Goal: Find specific page/section: Find specific page/section

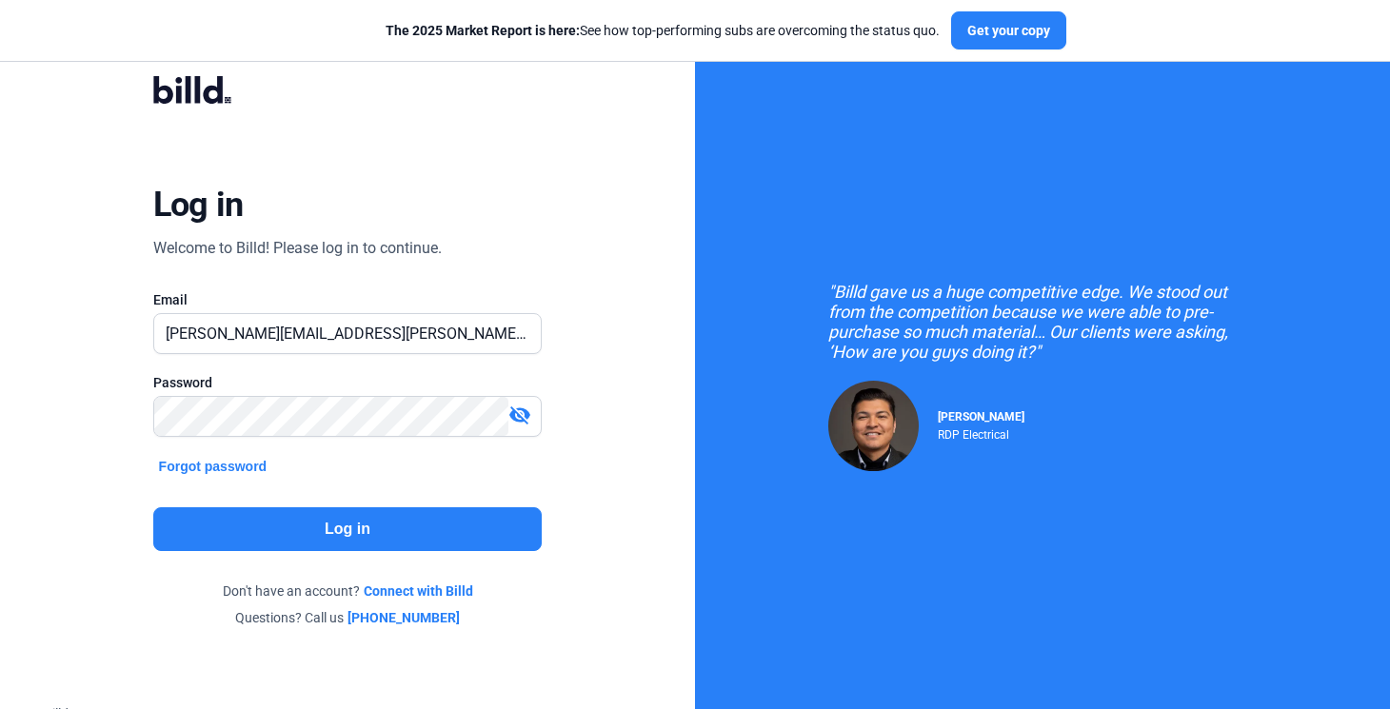
type input "[PERSON_NAME][EMAIL_ADDRESS][PERSON_NAME][DOMAIN_NAME]"
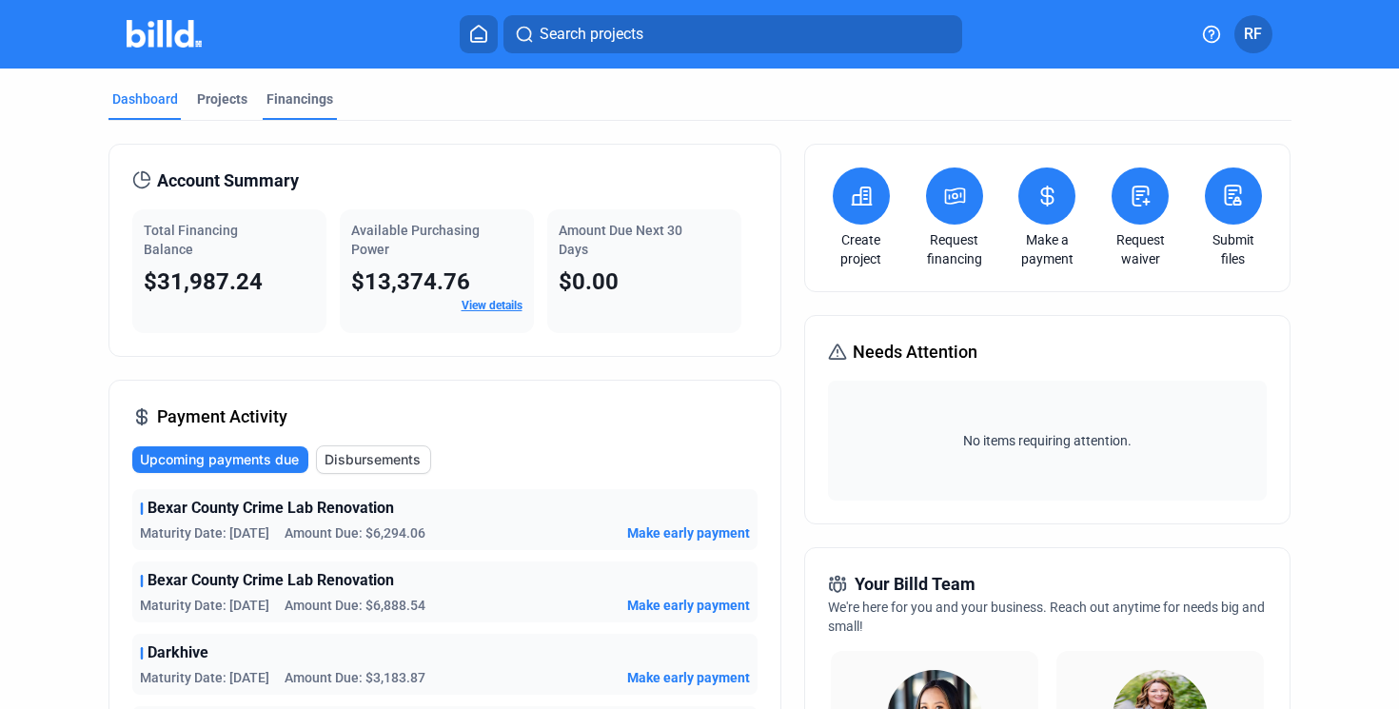
click at [299, 118] on div "Financings" at bounding box center [300, 104] width 74 height 30
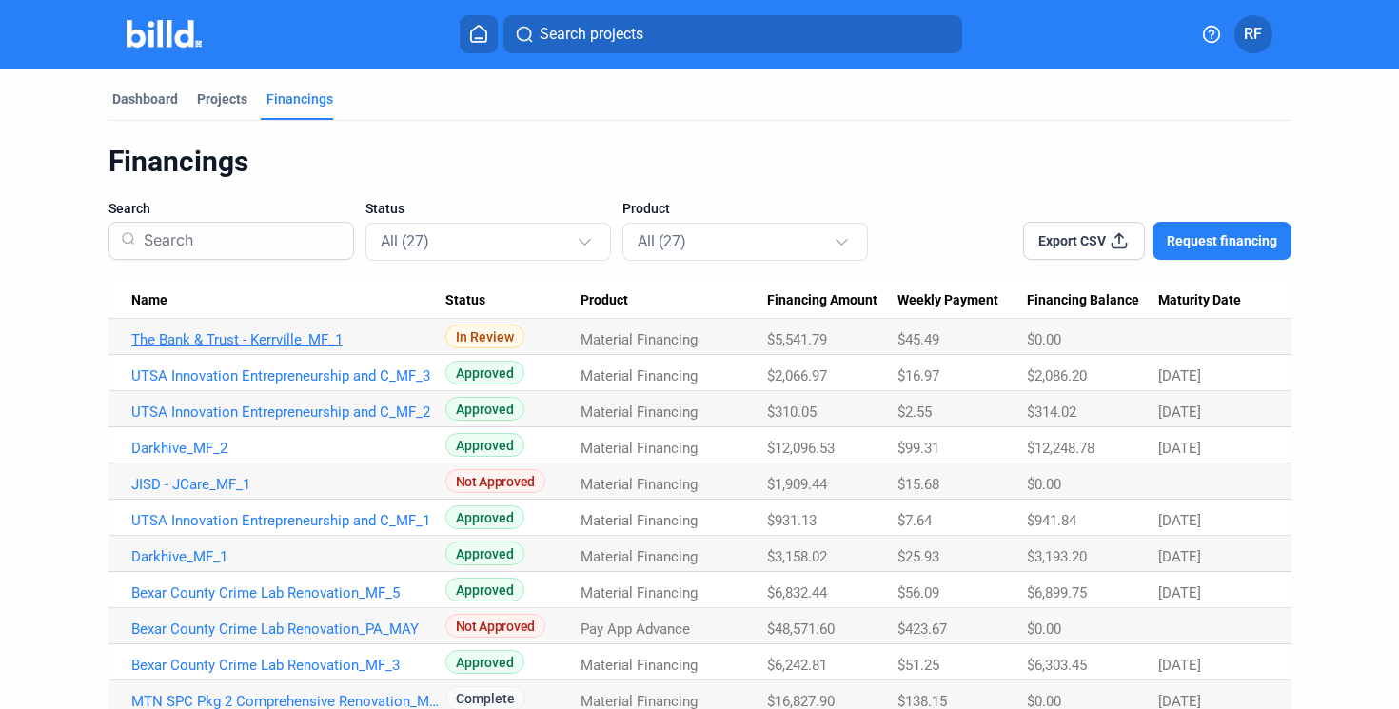
click at [290, 332] on link "The Bank & Trust - Kerrville_MF_1" at bounding box center [288, 339] width 314 height 17
click at [233, 330] on td "The Bank & Trust - Kerrville_MF_1" at bounding box center [277, 337] width 337 height 36
click at [233, 337] on link "The Bank & Trust - Kerrville_MF_1" at bounding box center [288, 339] width 314 height 17
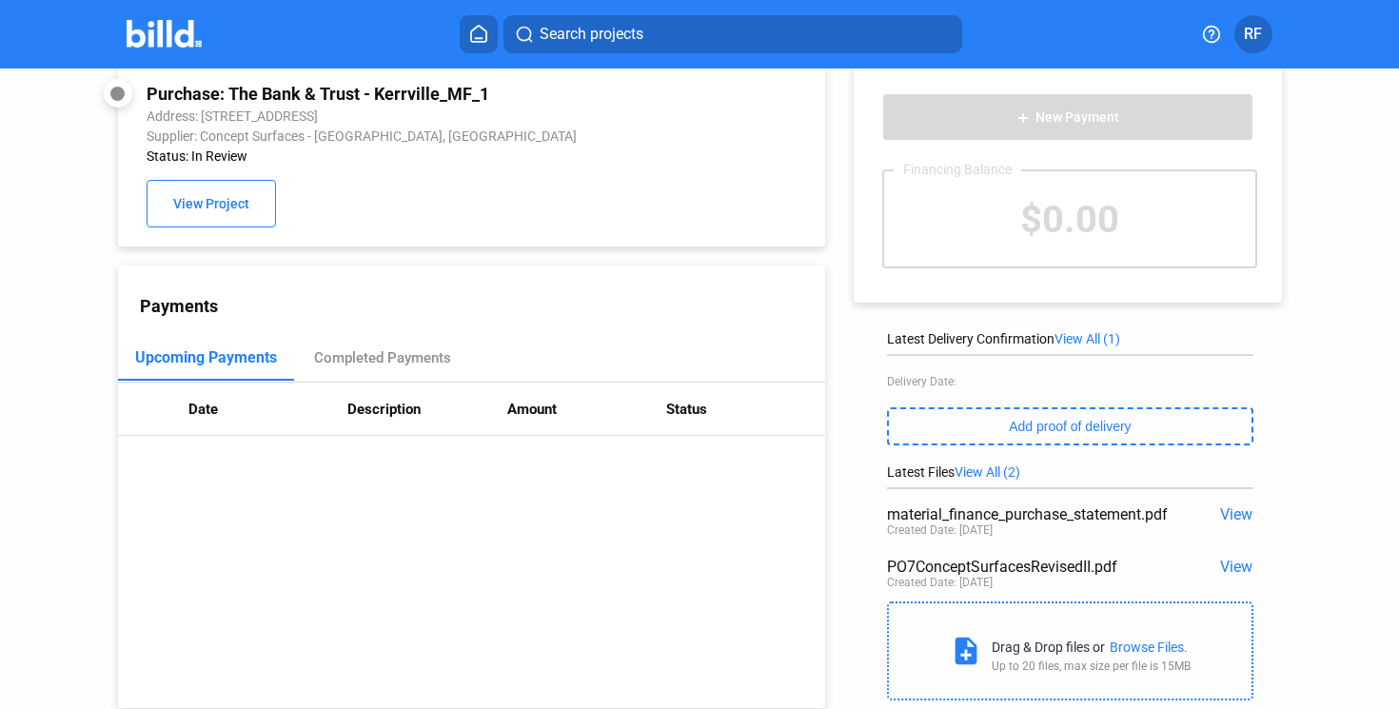
scroll to position [16, 0]
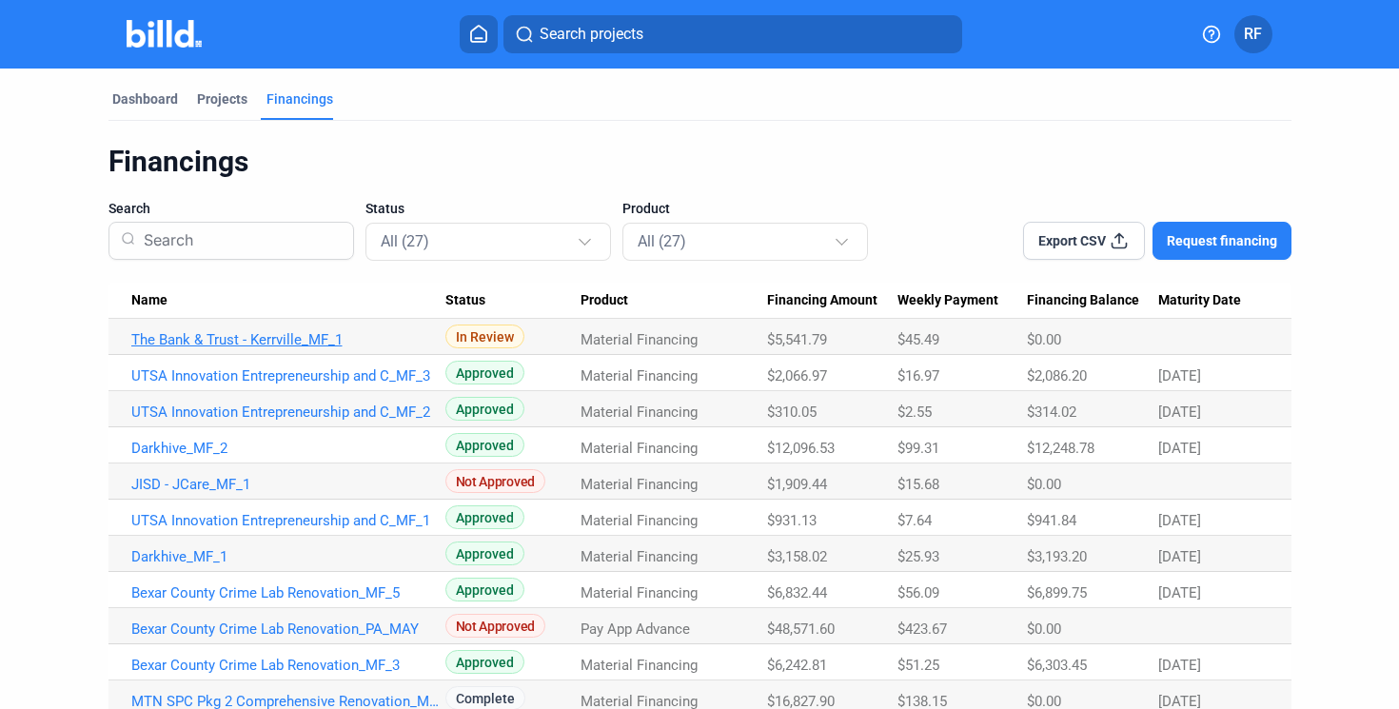
click at [299, 344] on link "The Bank & Trust - Kerrville_MF_1" at bounding box center [288, 339] width 314 height 17
